Goal: Understand process/instructions

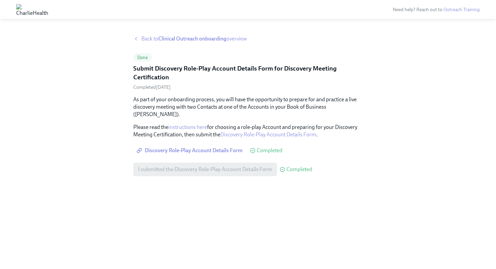
click at [146, 38] on span "Back to Clinical Outreach onboarding overview" at bounding box center [194, 38] width 106 height 7
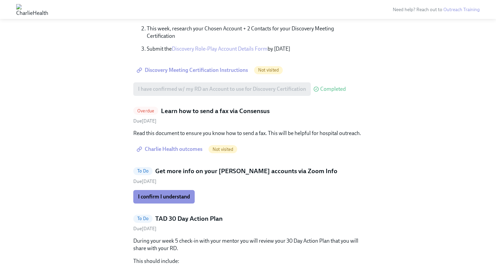
scroll to position [261, 0]
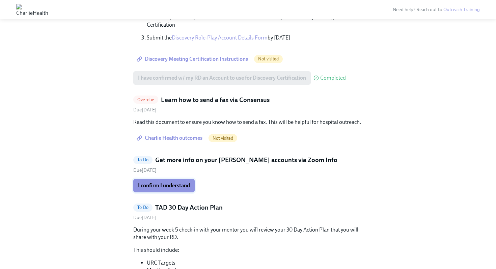
click at [158, 182] on span "I confirm I understand" at bounding box center [164, 185] width 52 height 7
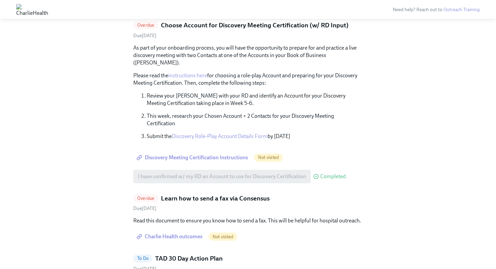
scroll to position [172, 0]
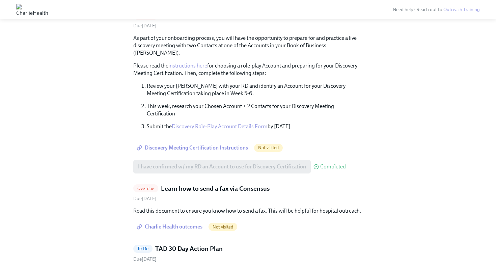
click at [171, 223] on span "Charlie Health outcomes" at bounding box center [170, 226] width 64 height 7
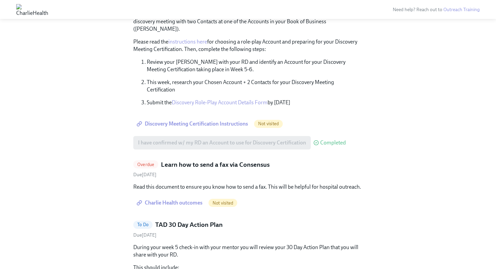
scroll to position [196, 0]
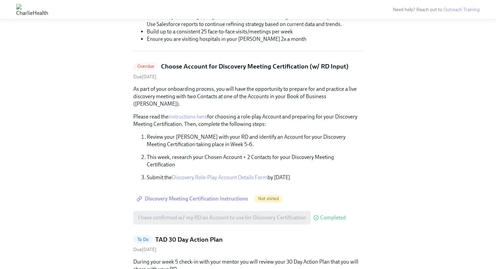
scroll to position [124, 0]
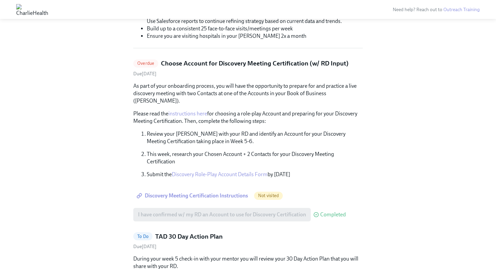
click at [159, 192] on span "Discovery Meeting Certification Instructions" at bounding box center [193, 195] width 110 height 7
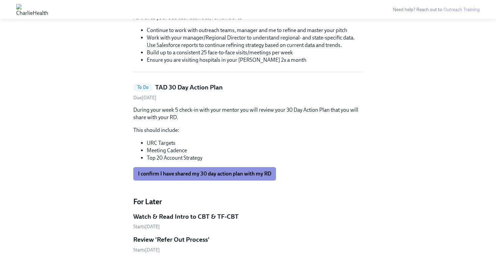
scroll to position [100, 0]
